Goal: Find contact information: Find contact information

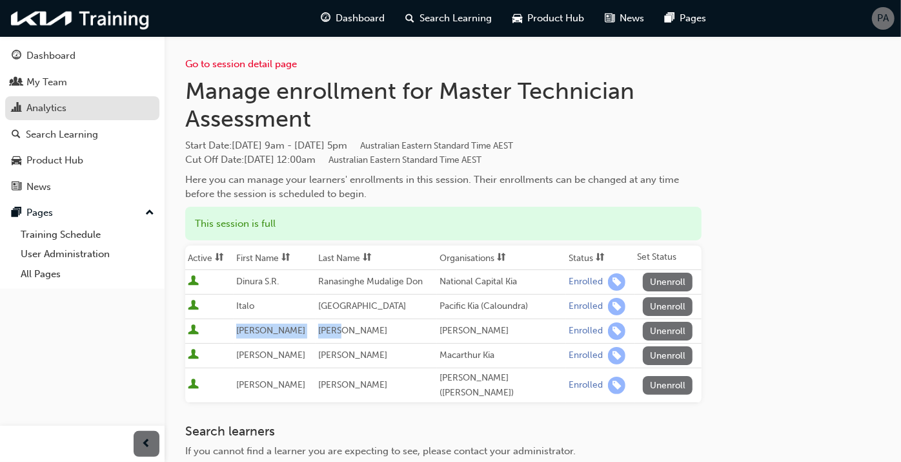
click at [94, 101] on div "Analytics" at bounding box center [82, 108] width 141 height 16
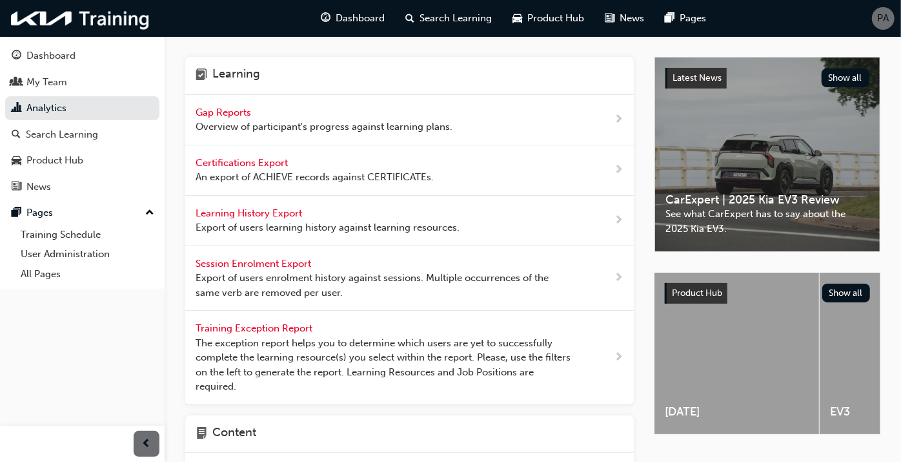
click at [247, 120] on span "Overview of participant's progress against learning plans." at bounding box center [324, 126] width 257 height 15
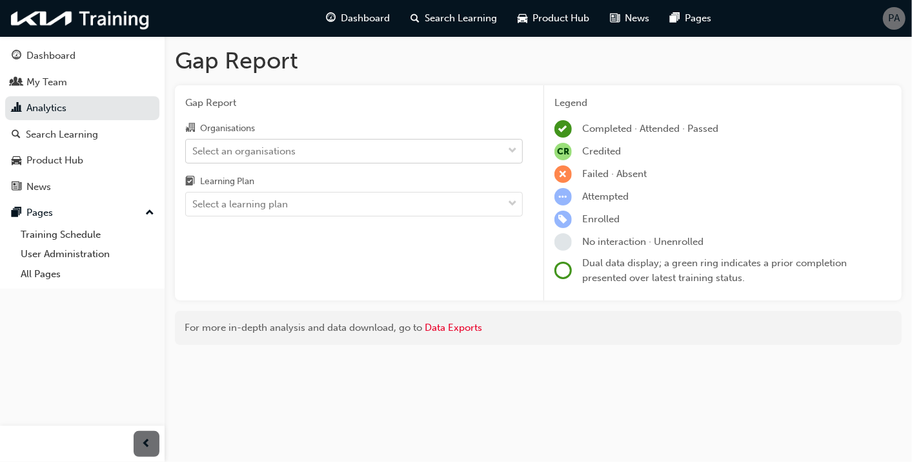
click at [254, 153] on div "Select an organisations" at bounding box center [243, 150] width 103 height 15
click at [194, 153] on input "Organisations Select an organisations" at bounding box center [192, 150] width 1 height 11
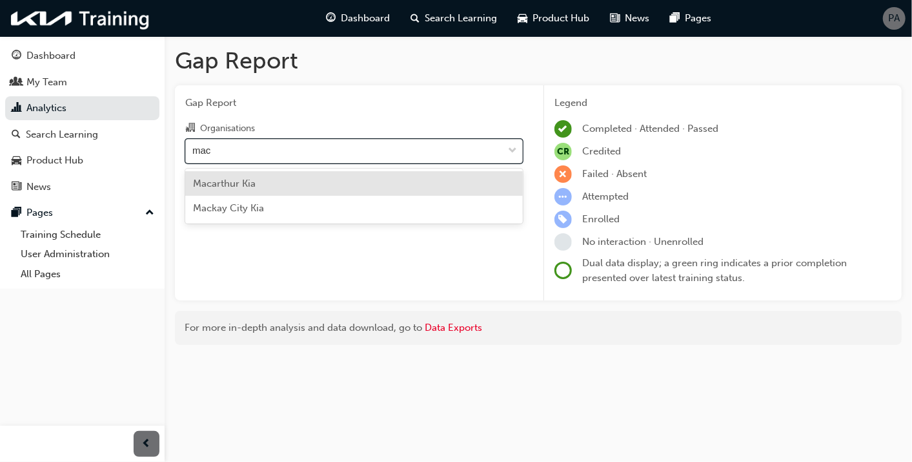
type input "maca"
click at [245, 176] on div "Macarthur Kia" at bounding box center [354, 183] width 338 height 25
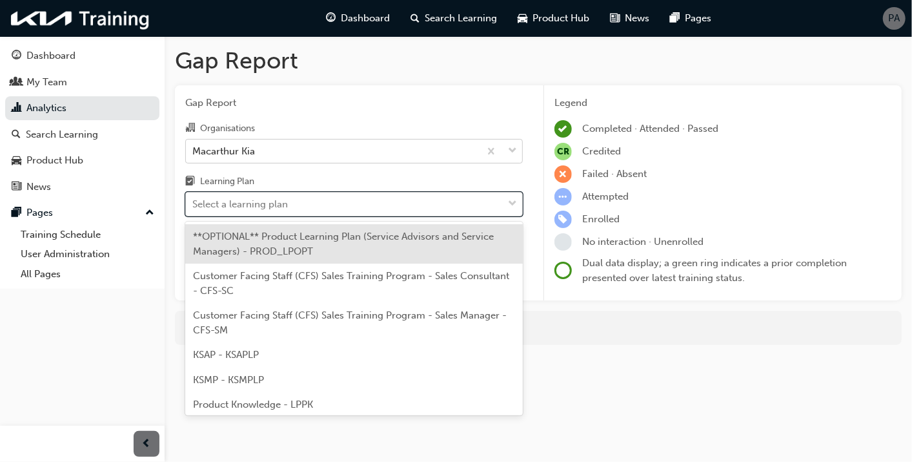
click at [260, 205] on div "Select a learning plan" at bounding box center [240, 204] width 96 height 15
click at [194, 205] on input "Learning Plan option **OPTIONAL** Product Learning Plan (Service Advisors and S…" at bounding box center [192, 203] width 1 height 11
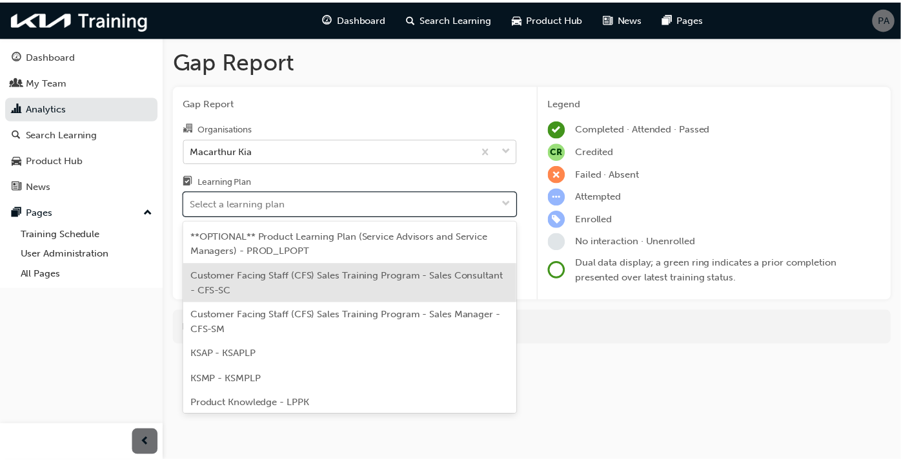
scroll to position [78, 0]
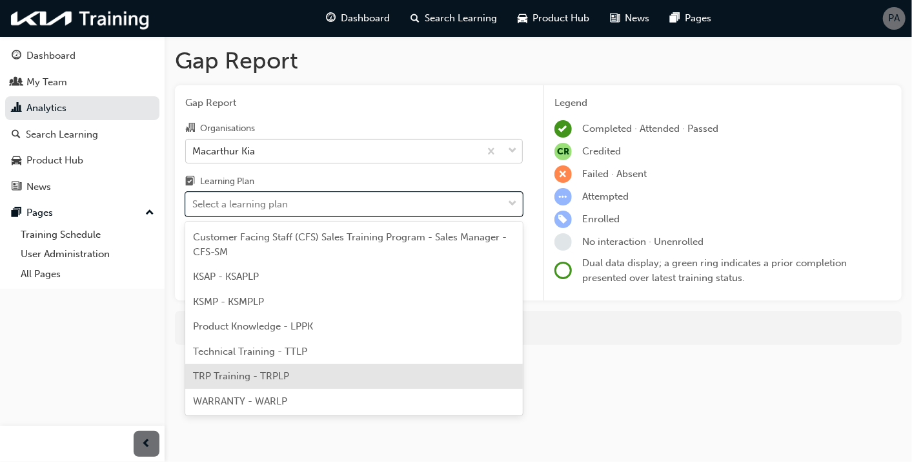
click at [268, 376] on span "TRP Training - TRPLP" at bounding box center [241, 376] width 96 height 12
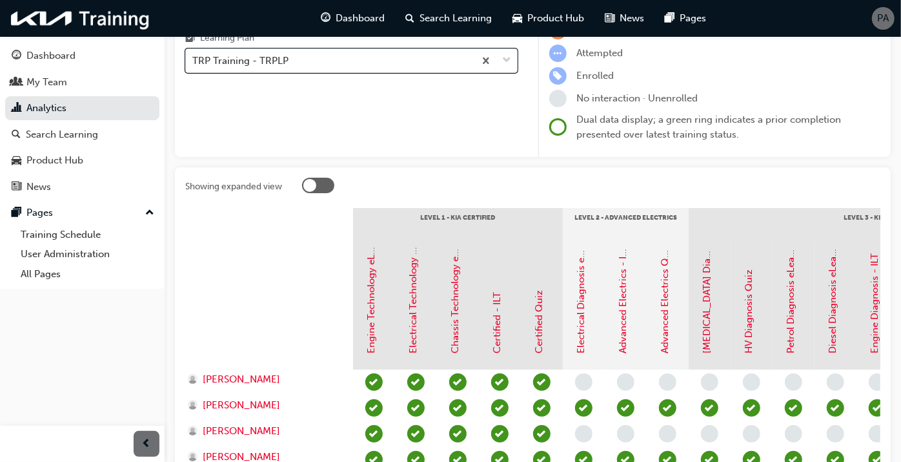
scroll to position [215, 0]
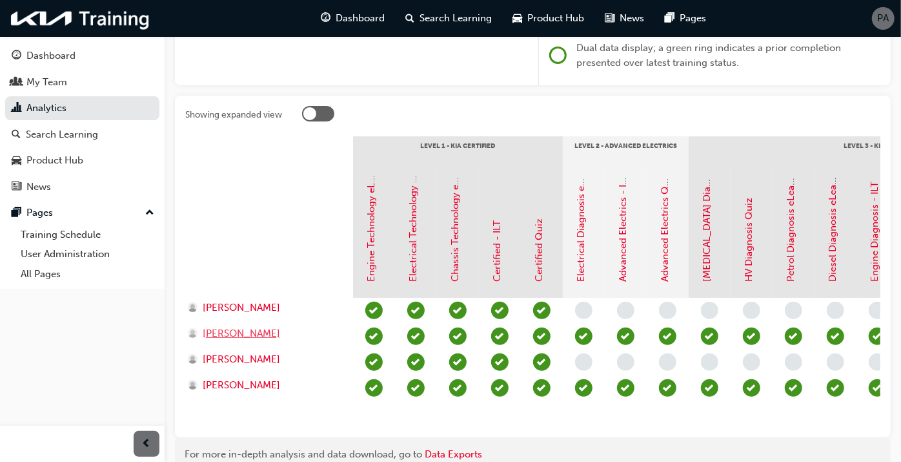
click at [244, 330] on span "[PERSON_NAME]" at bounding box center [241, 333] width 77 height 15
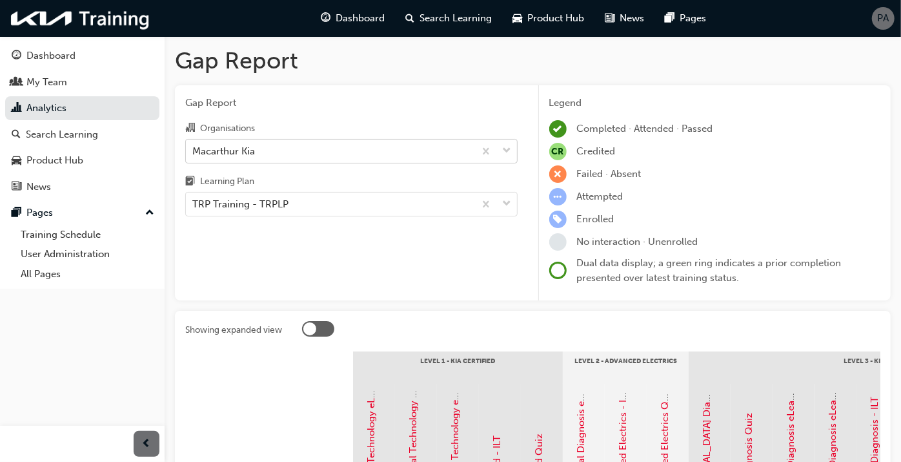
click at [243, 147] on div "Macarthur Kia" at bounding box center [223, 150] width 63 height 15
click at [194, 147] on input "Organisations Macarthur Kia" at bounding box center [192, 150] width 1 height 11
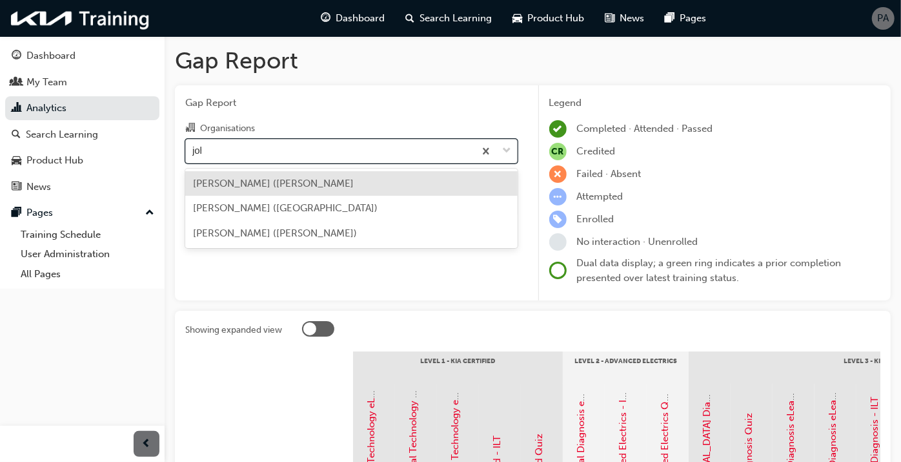
type input "[PERSON_NAME]"
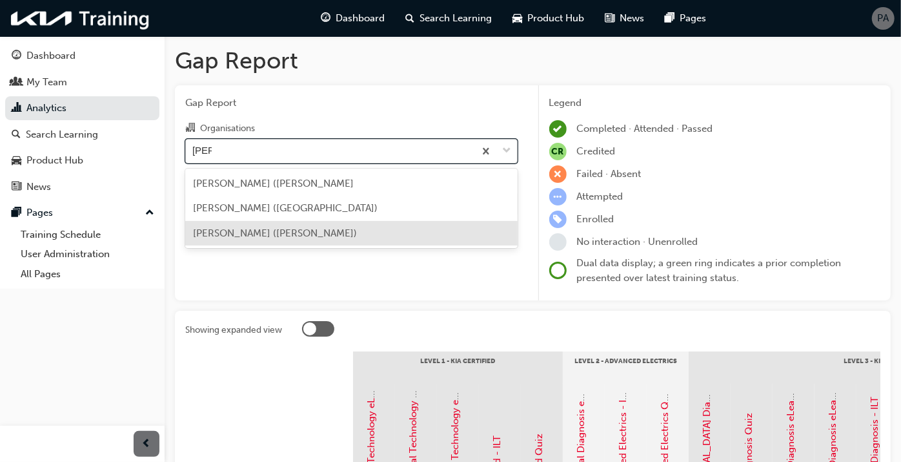
click at [269, 229] on span "[PERSON_NAME] ([PERSON_NAME])" at bounding box center [275, 233] width 164 height 12
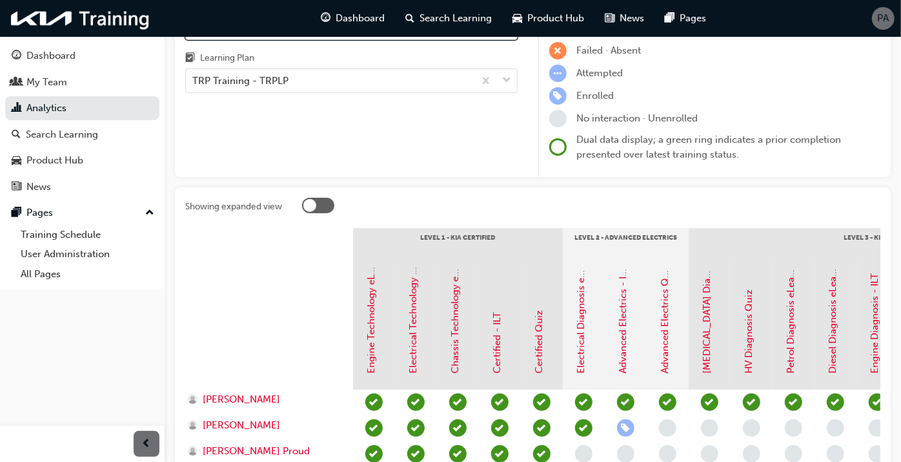
scroll to position [287, 0]
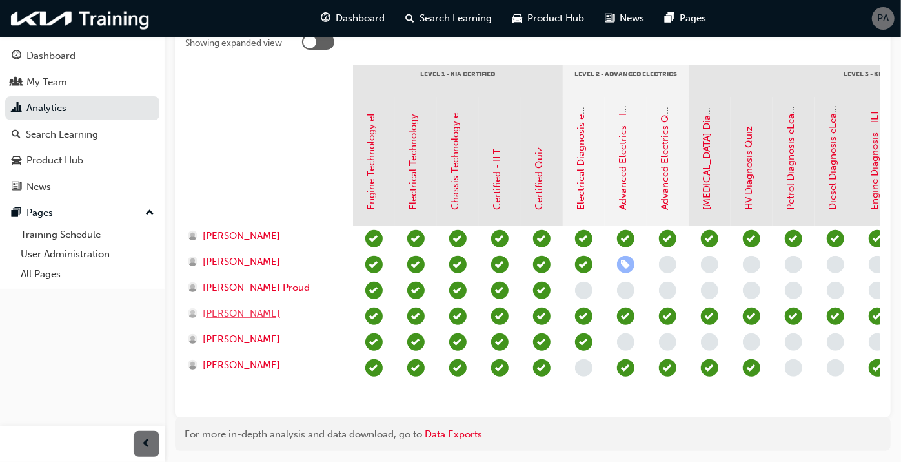
click at [256, 313] on span "[PERSON_NAME]" at bounding box center [241, 313] width 77 height 15
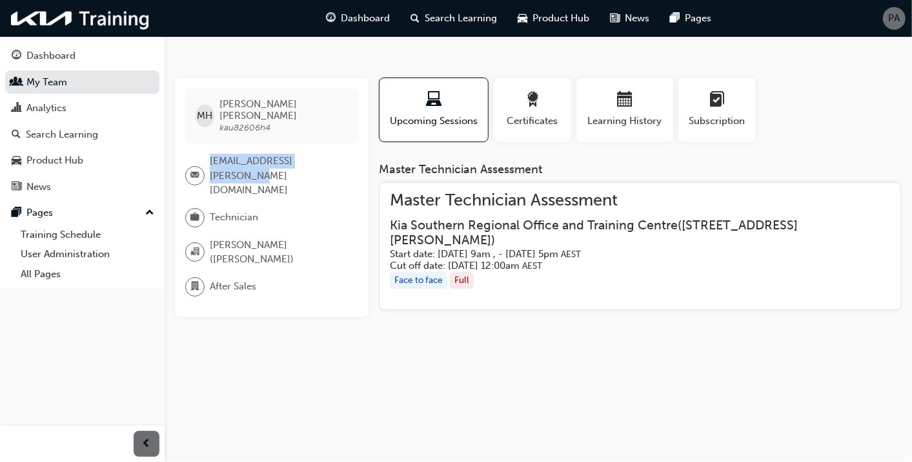
drag, startPoint x: 334, startPoint y: 151, endPoint x: 211, endPoint y: 152, distance: 122.7
click at [211, 154] on span "[EMAIL_ADDRESS][PERSON_NAME][DOMAIN_NAME]" at bounding box center [279, 176] width 138 height 44
copy span "[EMAIL_ADDRESS][PERSON_NAME][DOMAIN_NAME]"
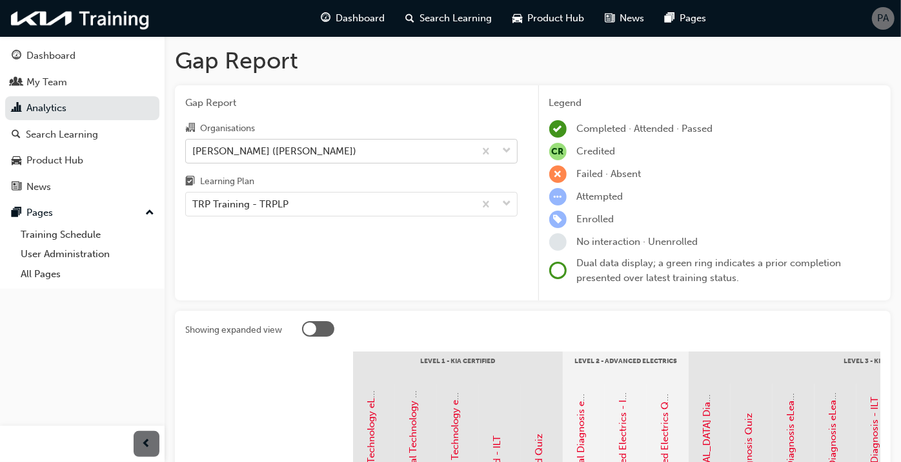
click at [269, 149] on div "[PERSON_NAME] ([PERSON_NAME])" at bounding box center [274, 150] width 164 height 15
click at [194, 149] on input "Organisations [PERSON_NAME] ([PERSON_NAME])" at bounding box center [192, 150] width 1 height 11
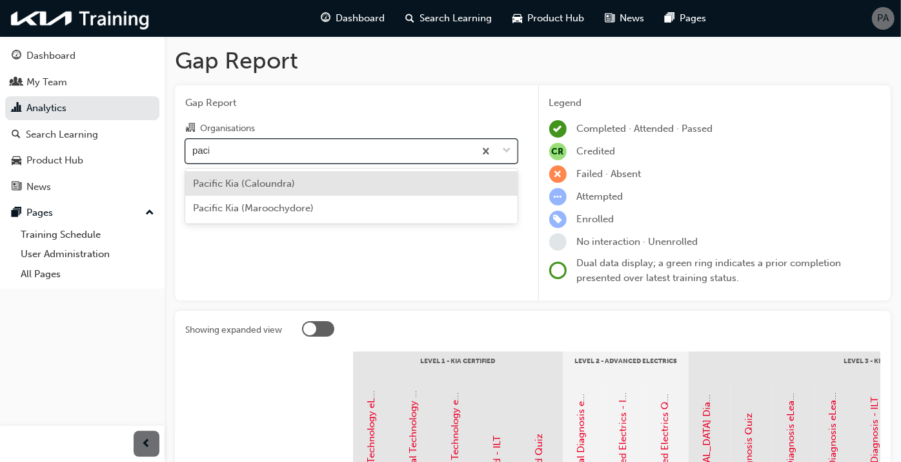
type input "pacifi"
click at [271, 187] on span "Pacific Kia (Caloundra)" at bounding box center [244, 184] width 102 height 12
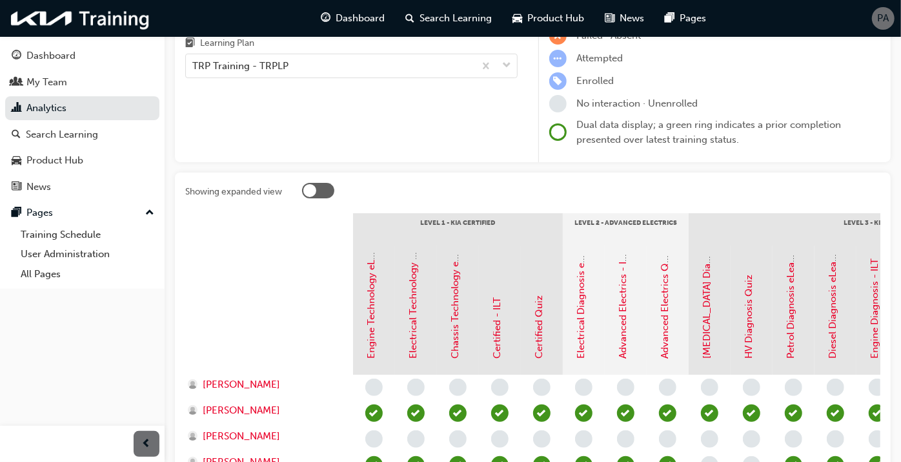
scroll to position [287, 0]
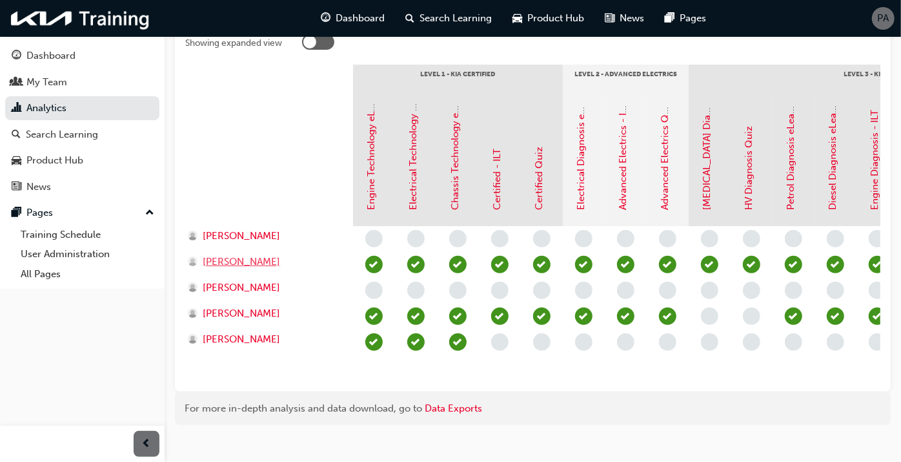
click at [239, 254] on span "[PERSON_NAME]" at bounding box center [241, 261] width 77 height 15
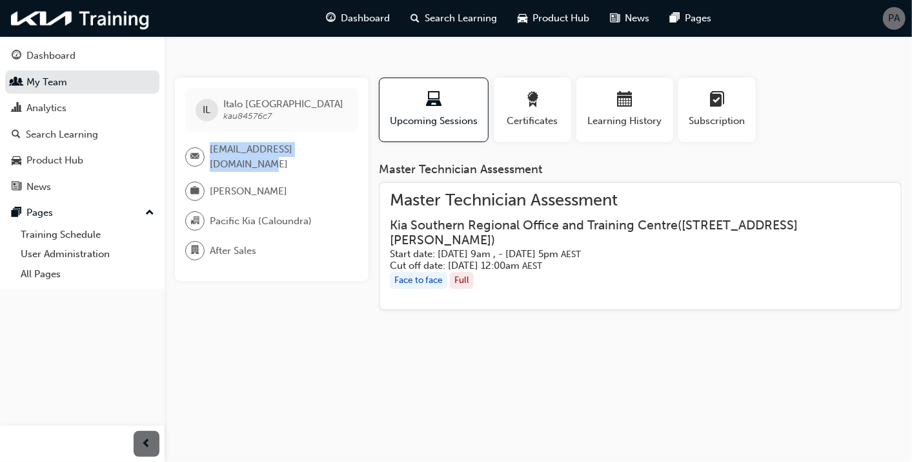
drag, startPoint x: 238, startPoint y: 167, endPoint x: 212, endPoint y: 153, distance: 29.7
click at [212, 153] on span "[EMAIL_ADDRESS][DOMAIN_NAME]" at bounding box center [279, 156] width 138 height 29
copy span "[EMAIL_ADDRESS][DOMAIN_NAME]"
